Goal: Navigation & Orientation: Find specific page/section

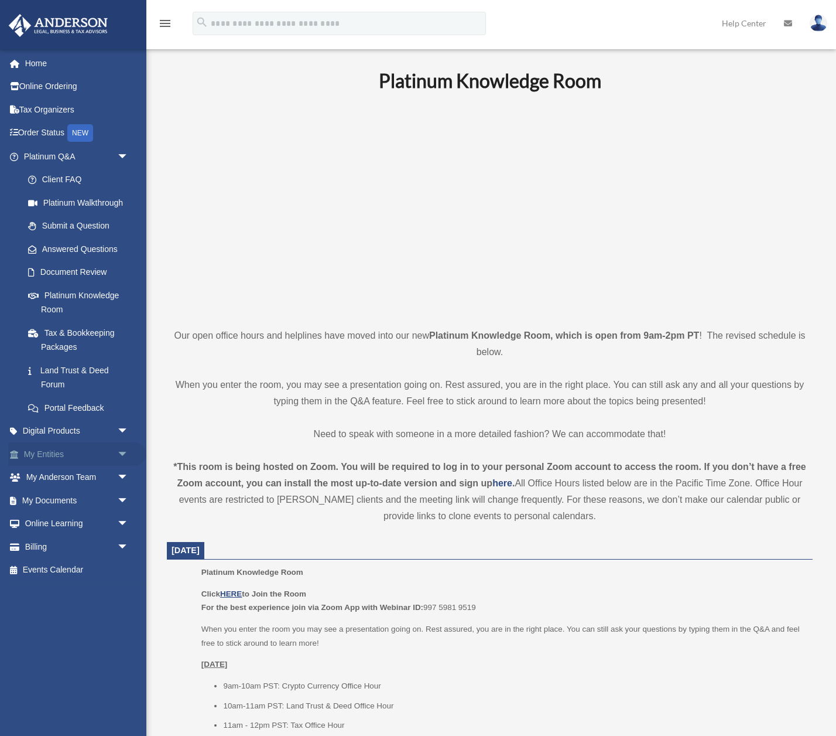
click at [56, 457] on link "My Entities arrow_drop_down" at bounding box center [77, 453] width 138 height 23
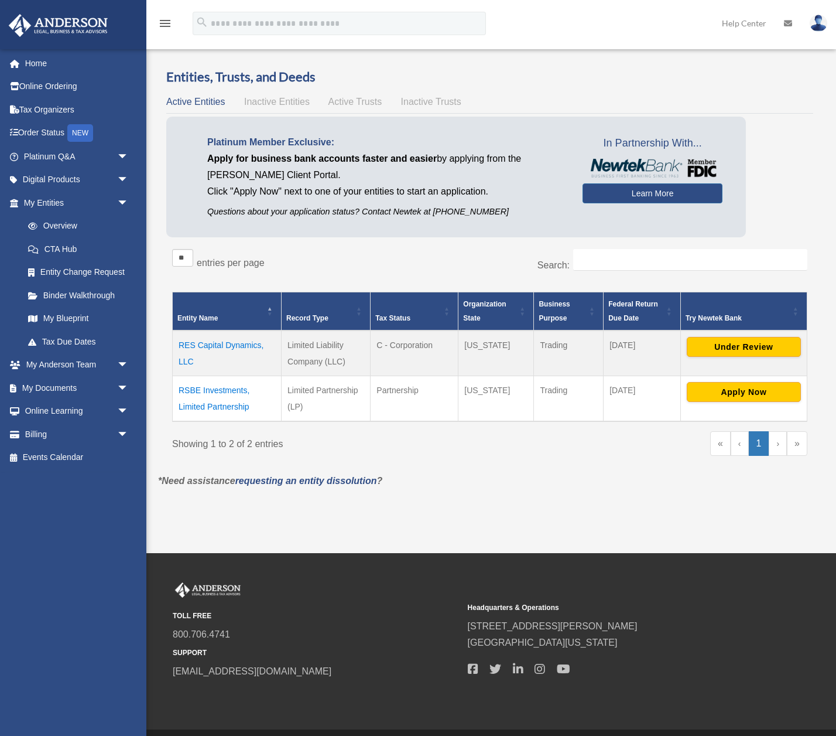
click at [555, 22] on div "menu search Site Menu add [EMAIL_ADDRESS][DOMAIN_NAME] My Profile Reset Passwor…" at bounding box center [418, 29] width 819 height 40
